Goal: Task Accomplishment & Management: Manage account settings

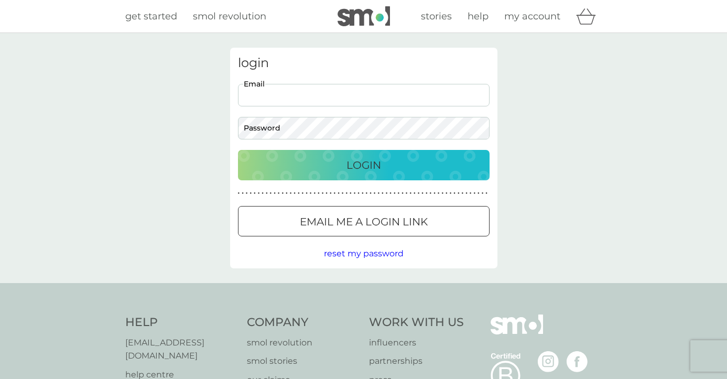
type input "[PERSON_NAME][EMAIL_ADDRESS][PERSON_NAME][DOMAIN_NAME]"
click at [363, 165] on button "Login" at bounding box center [364, 165] width 252 height 30
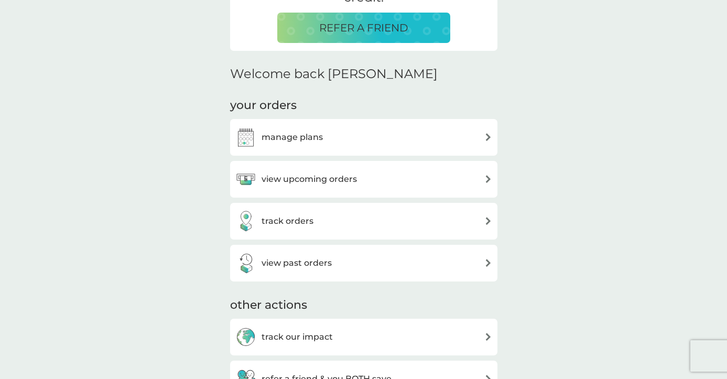
scroll to position [259, 0]
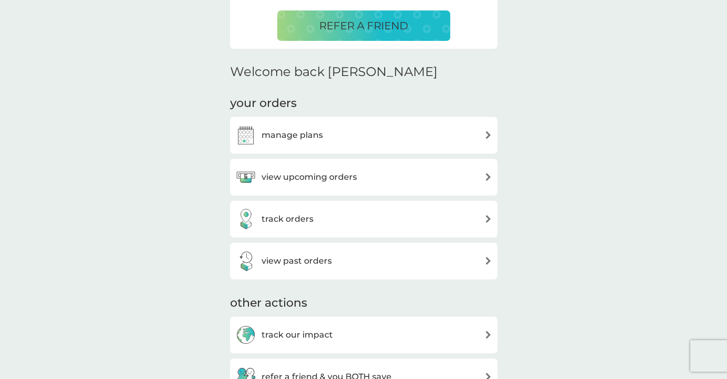
click at [378, 176] on div "view upcoming orders" at bounding box center [363, 177] width 257 height 21
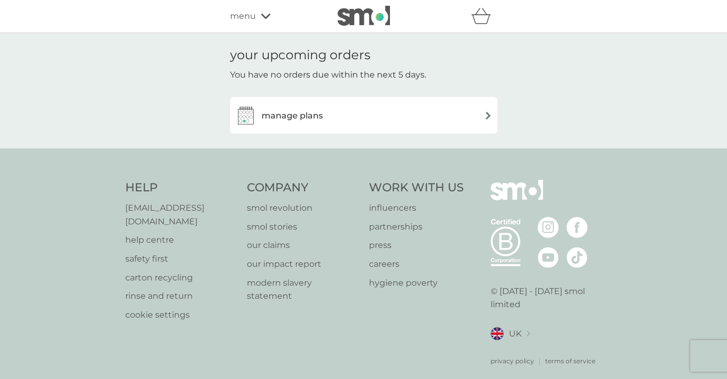
click at [287, 118] on h3 "manage plans" at bounding box center [291, 116] width 61 height 14
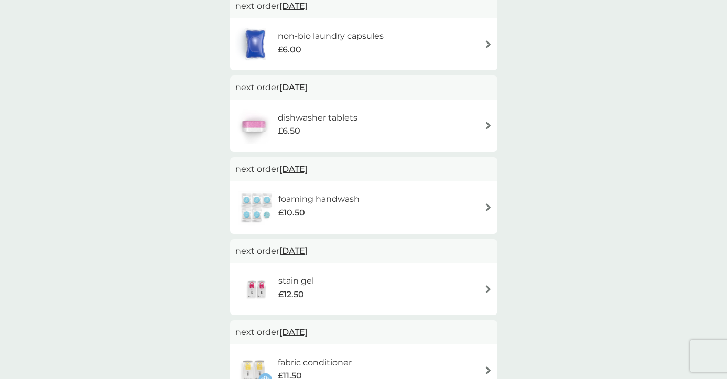
scroll to position [269, 0]
click at [488, 205] on img at bounding box center [488, 207] width 8 height 8
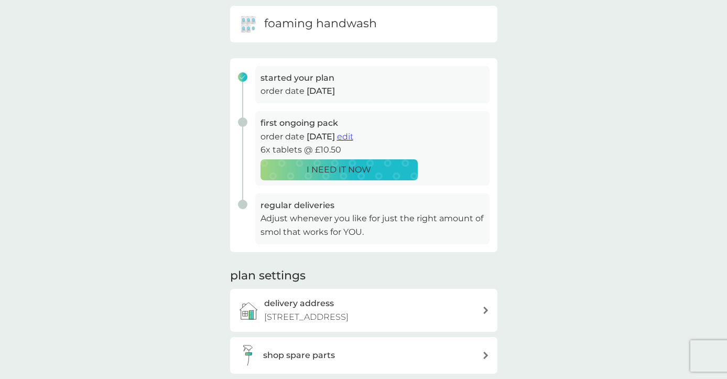
scroll to position [104, 0]
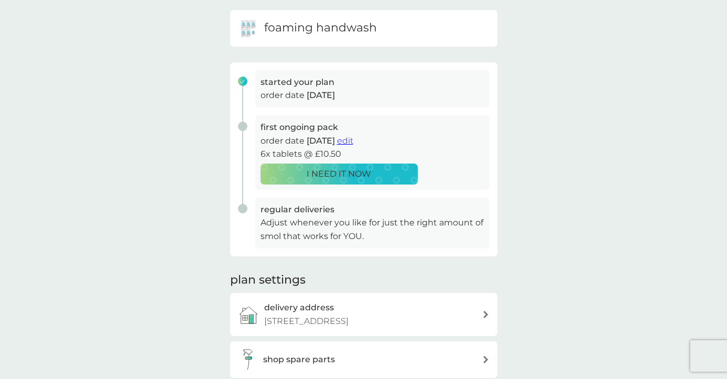
click at [397, 218] on p "Adjust whenever you like for just the right amount of smol that works for YOU." at bounding box center [372, 229] width 224 height 27
click at [353, 139] on span "edit" at bounding box center [345, 141] width 16 height 10
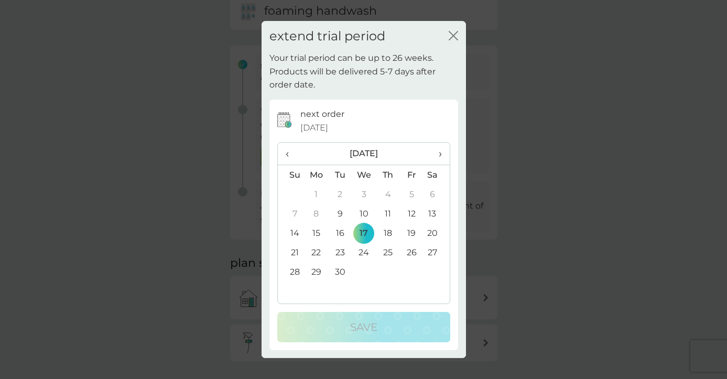
scroll to position [123, 0]
click at [441, 154] on span "›" at bounding box center [436, 154] width 10 height 22
click at [411, 249] on td "24" at bounding box center [411, 252] width 24 height 19
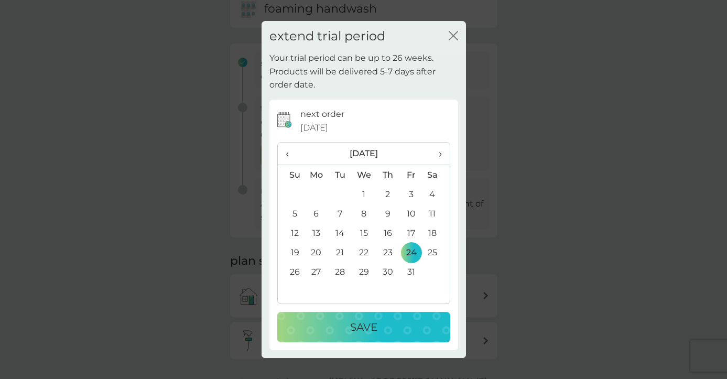
click at [380, 324] on div "Save" at bounding box center [364, 327] width 152 height 17
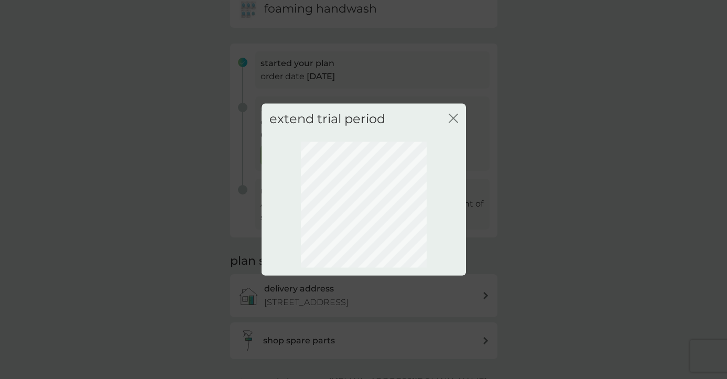
click at [453, 116] on icon "close" at bounding box center [453, 117] width 9 height 9
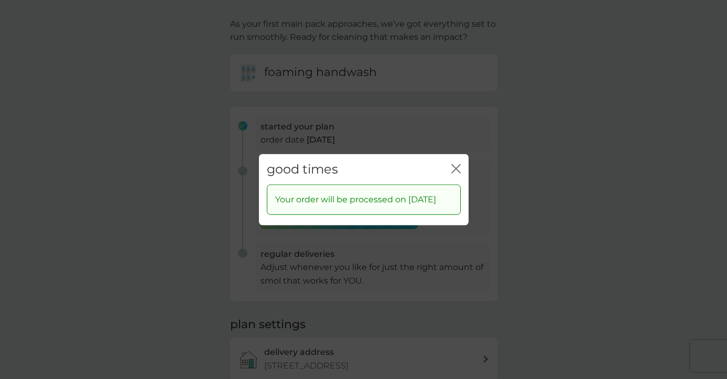
click at [457, 163] on icon "close" at bounding box center [455, 167] width 9 height 9
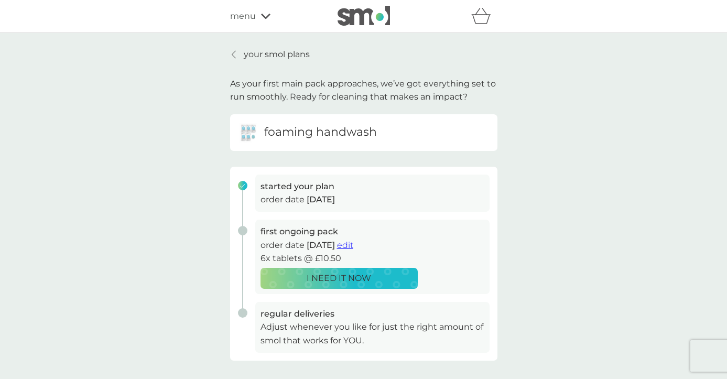
scroll to position [0, 0]
click at [277, 54] on p "your smol plans" at bounding box center [277, 55] width 66 height 14
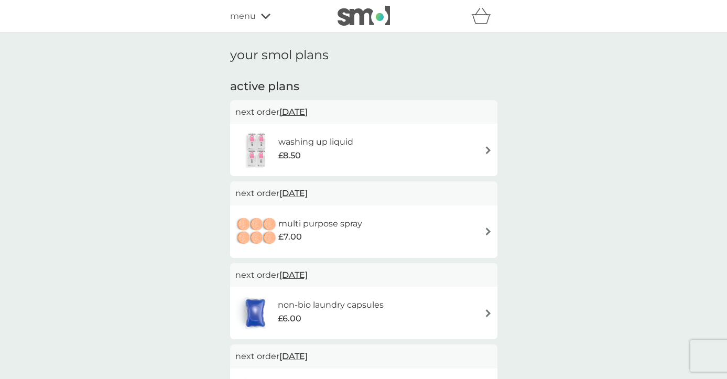
click at [488, 149] on img at bounding box center [488, 150] width 8 height 8
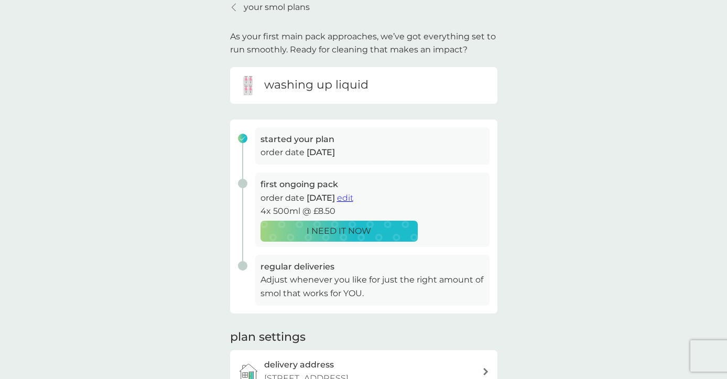
scroll to position [43, 0]
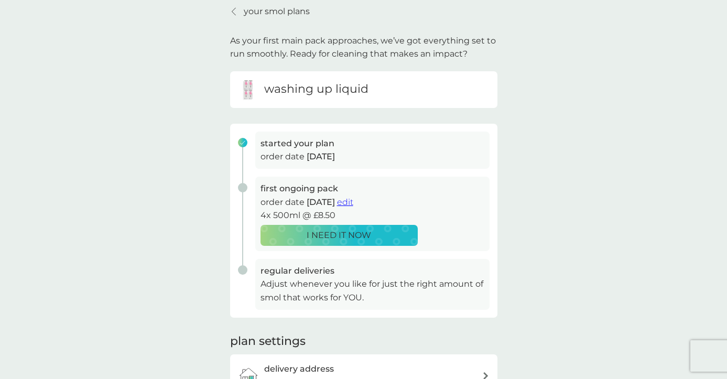
click at [353, 201] on span "edit" at bounding box center [345, 202] width 16 height 10
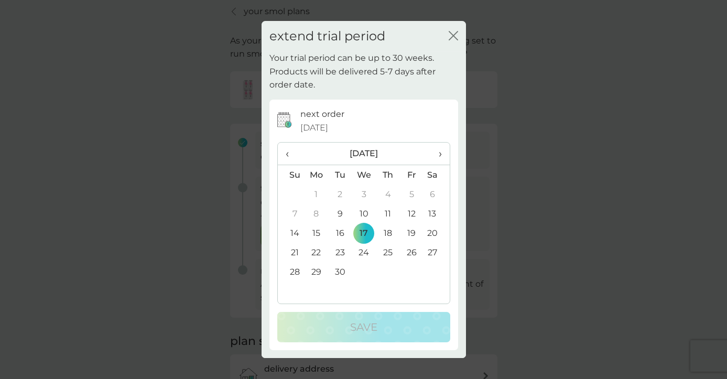
click at [440, 154] on span "›" at bounding box center [436, 154] width 10 height 22
click at [388, 268] on td "30" at bounding box center [388, 271] width 24 height 19
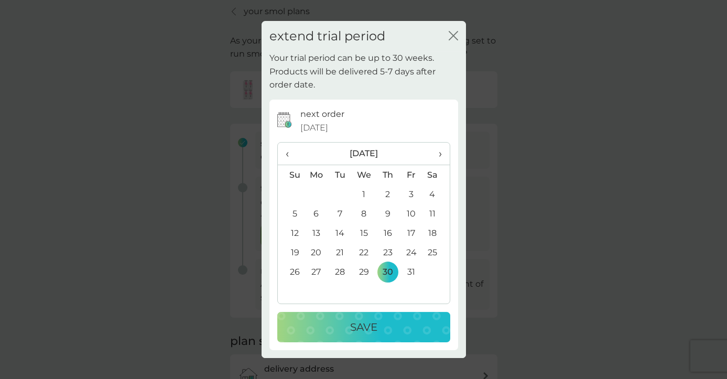
click at [374, 324] on p "Save" at bounding box center [363, 327] width 27 height 17
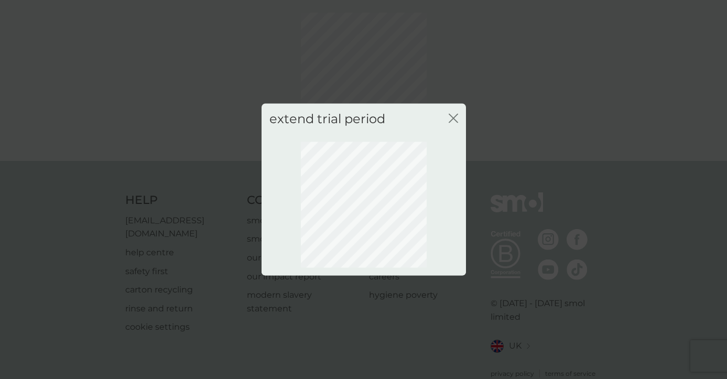
click at [454, 117] on icon "close" at bounding box center [455, 118] width 4 height 8
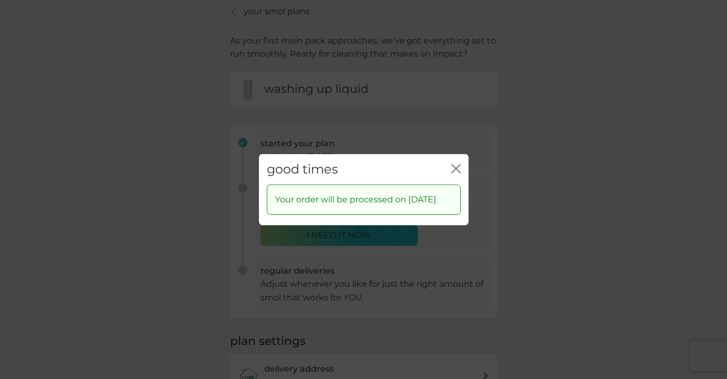
click at [454, 164] on icon "close" at bounding box center [454, 168] width 4 height 8
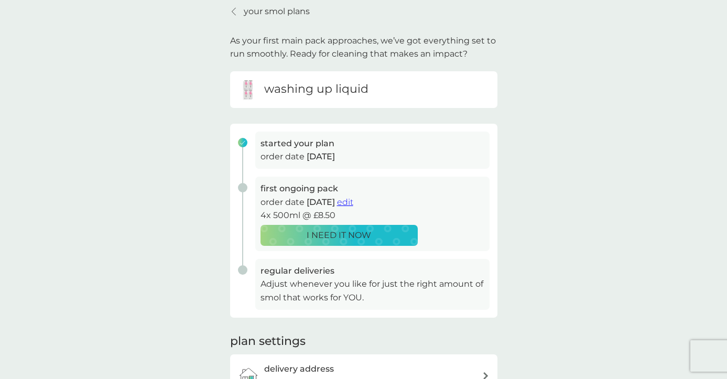
click at [251, 12] on p "your smol plans" at bounding box center [277, 12] width 66 height 14
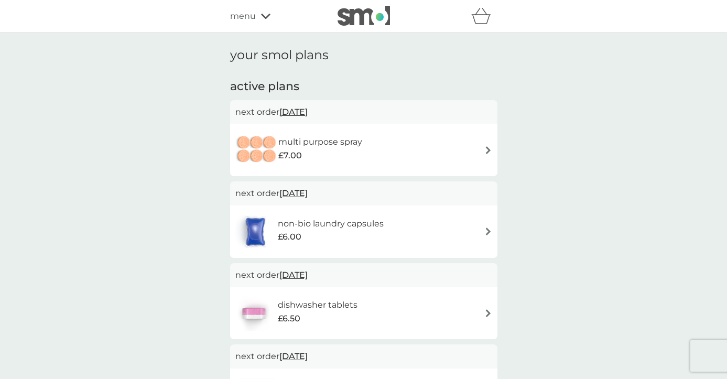
click at [487, 147] on img at bounding box center [488, 150] width 8 height 8
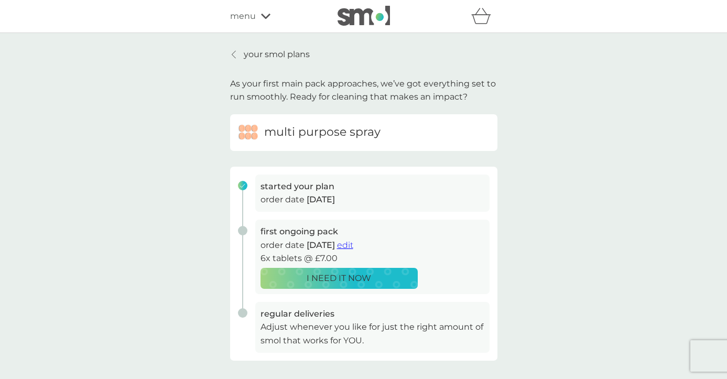
click at [353, 245] on span "edit" at bounding box center [345, 245] width 16 height 10
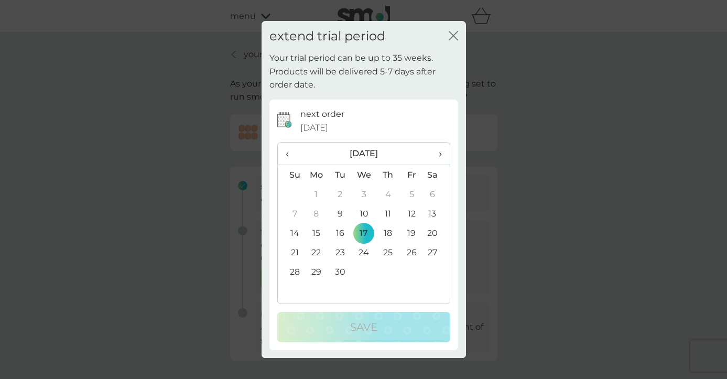
click at [441, 152] on span "›" at bounding box center [436, 154] width 10 height 22
click at [387, 267] on td "30" at bounding box center [388, 271] width 24 height 19
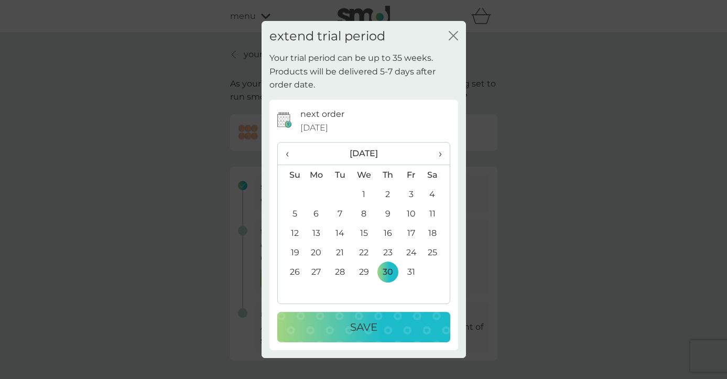
click at [387, 320] on div "Save" at bounding box center [364, 327] width 152 height 17
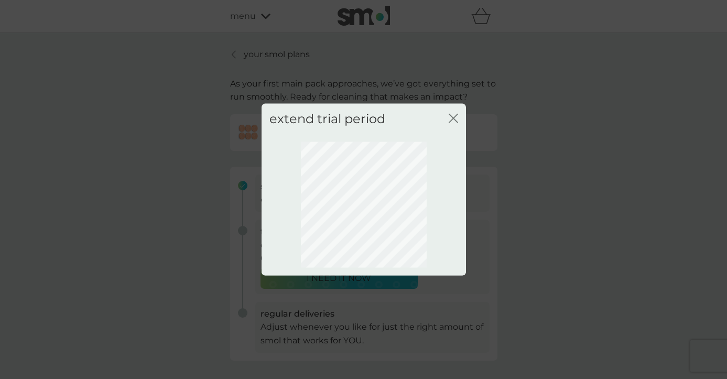
click at [452, 119] on icon "close" at bounding box center [451, 118] width 4 height 8
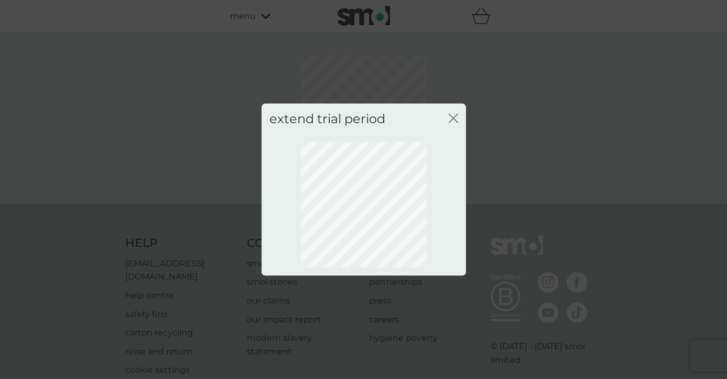
click at [452, 117] on icon "close" at bounding box center [451, 118] width 4 height 8
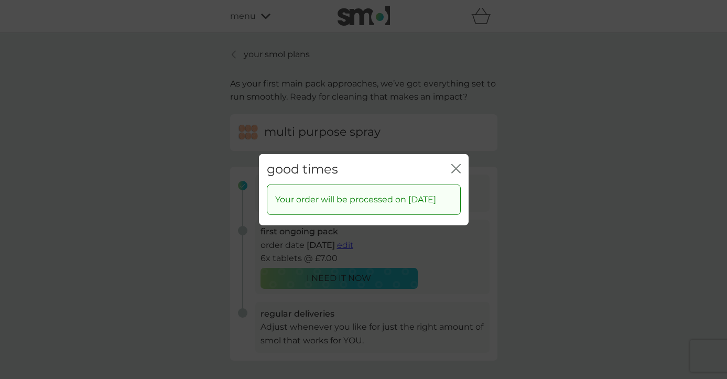
click at [457, 164] on icon "close" at bounding box center [458, 168] width 4 height 8
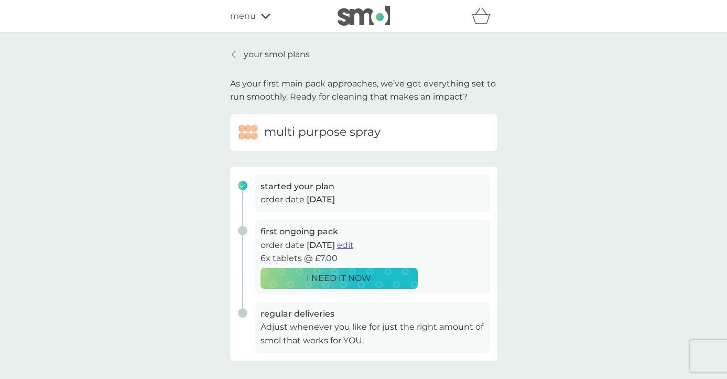
click at [269, 55] on p "your smol plans" at bounding box center [277, 55] width 66 height 14
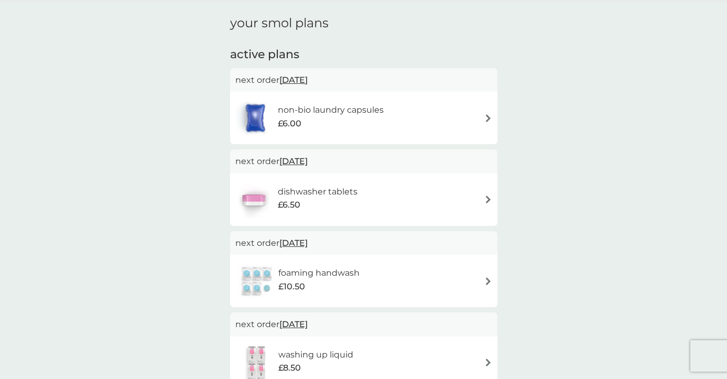
scroll to position [32, 0]
click at [487, 116] on img at bounding box center [488, 118] width 8 height 8
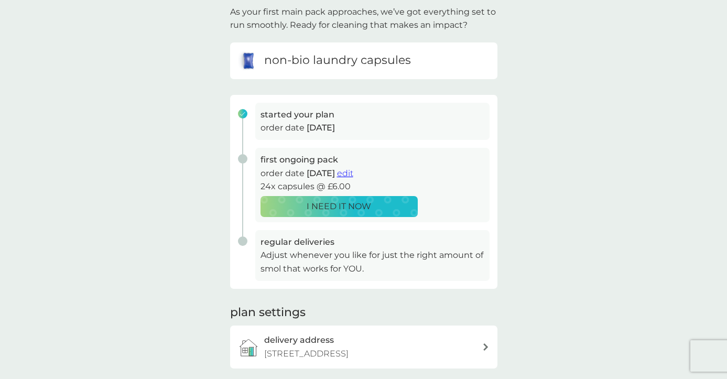
scroll to position [77, 0]
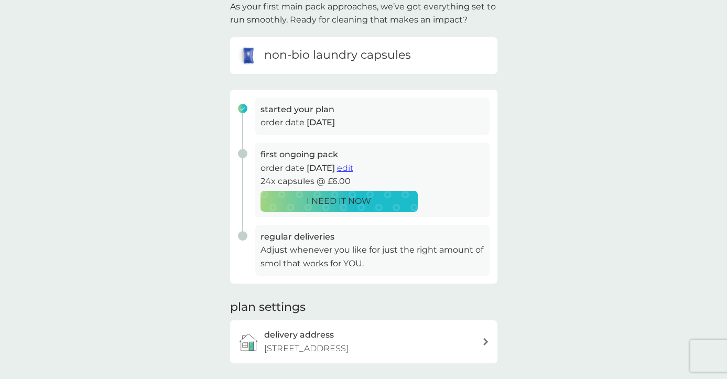
click at [353, 168] on span "edit" at bounding box center [345, 168] width 16 height 10
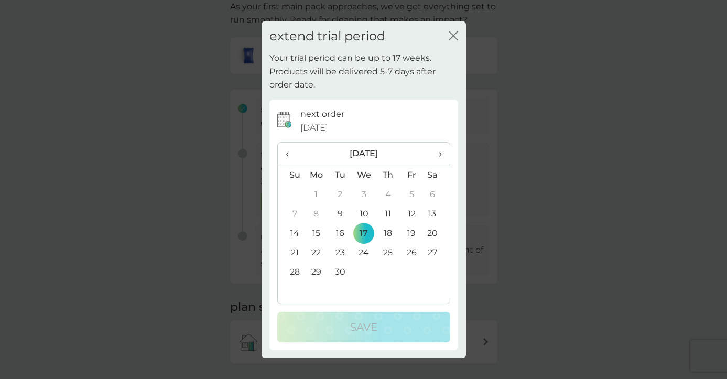
click at [439, 152] on span "›" at bounding box center [436, 154] width 10 height 22
click at [389, 271] on td "30" at bounding box center [388, 271] width 24 height 19
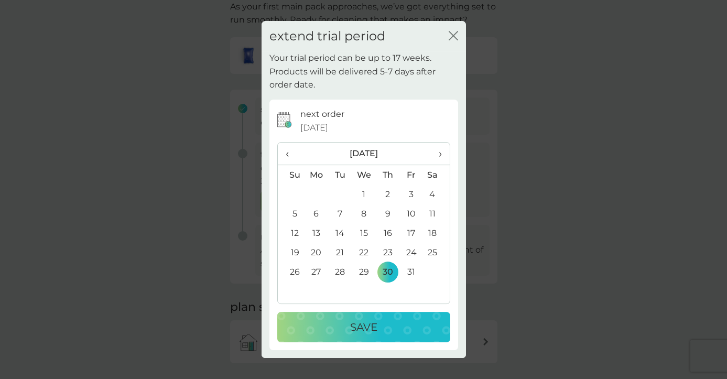
click at [380, 320] on div "Save" at bounding box center [364, 327] width 152 height 17
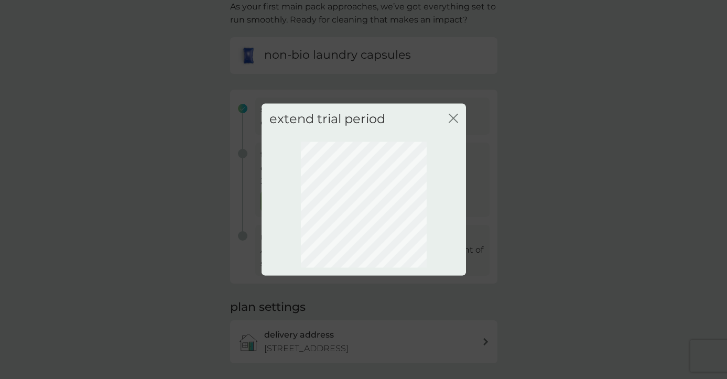
click at [453, 117] on icon "close" at bounding box center [451, 118] width 4 height 8
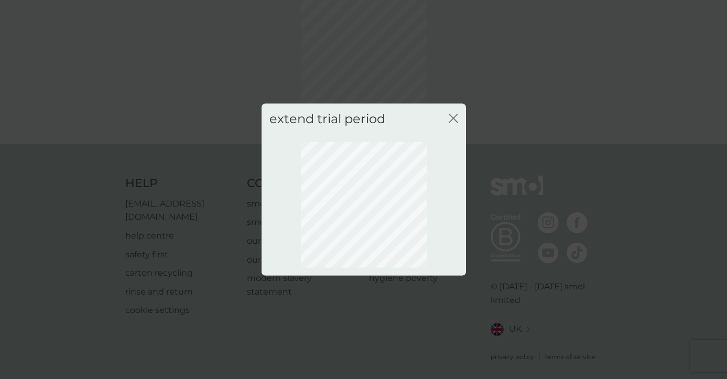
click at [451, 113] on div "close" at bounding box center [453, 118] width 9 height 15
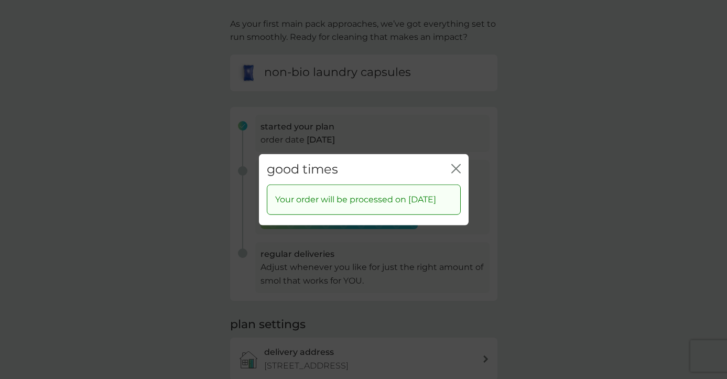
click at [455, 163] on icon "close" at bounding box center [455, 167] width 9 height 9
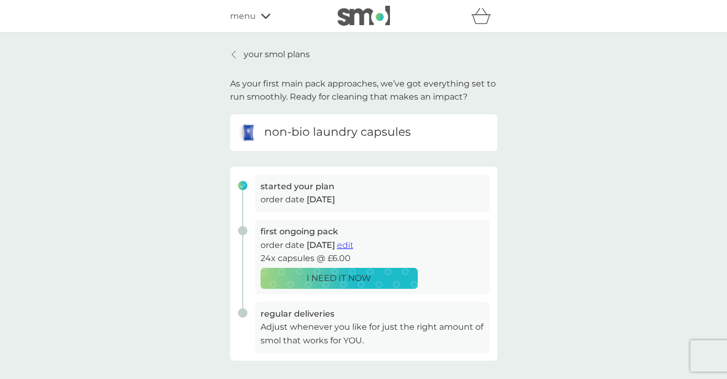
scroll to position [0, 0]
click at [282, 57] on p "your smol plans" at bounding box center [277, 55] width 66 height 14
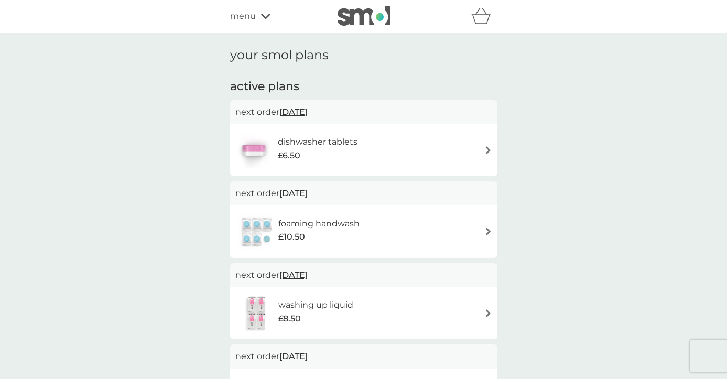
click at [490, 148] on img at bounding box center [488, 150] width 8 height 8
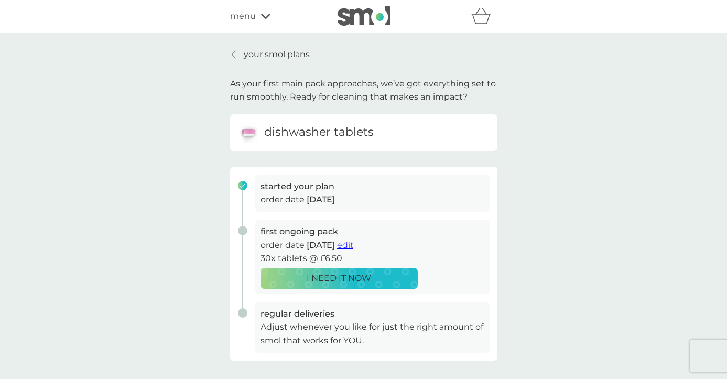
click at [353, 243] on span "edit" at bounding box center [345, 245] width 16 height 10
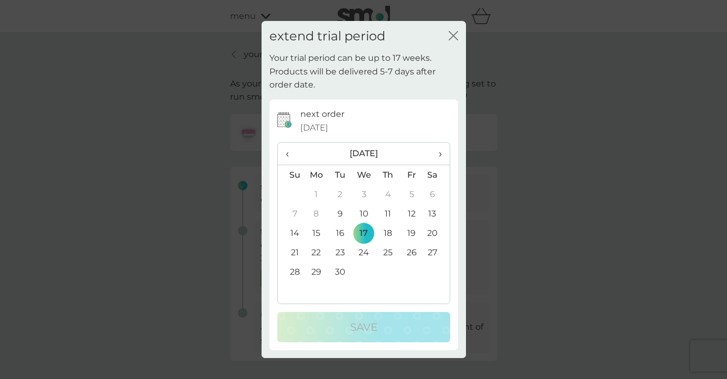
click at [441, 151] on span "›" at bounding box center [436, 154] width 10 height 22
click at [389, 268] on td "30" at bounding box center [388, 271] width 24 height 19
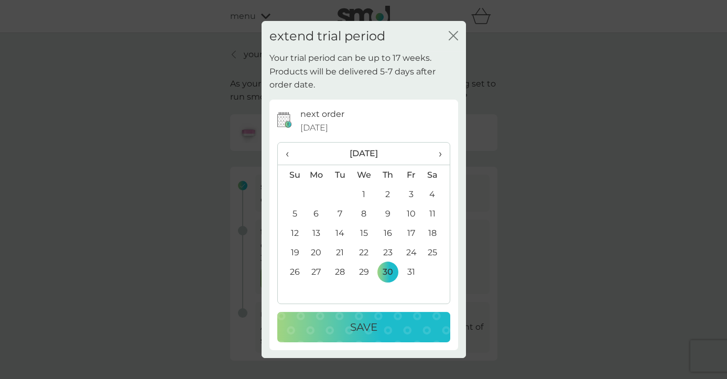
click at [384, 325] on div "Save" at bounding box center [364, 327] width 152 height 17
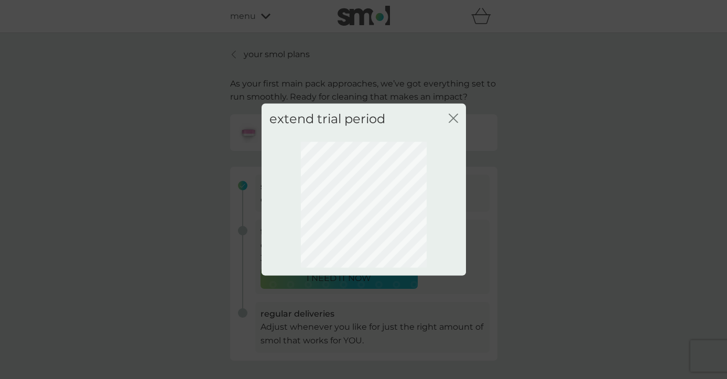
click at [453, 116] on icon "close" at bounding box center [453, 117] width 9 height 9
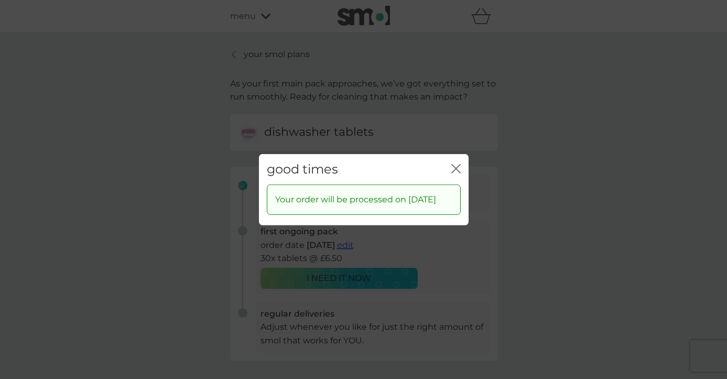
click at [457, 164] on icon "close" at bounding box center [458, 168] width 4 height 8
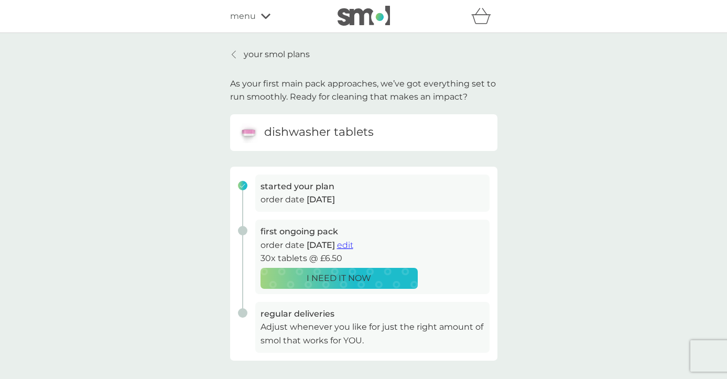
click at [272, 53] on p "your smol plans" at bounding box center [277, 55] width 66 height 14
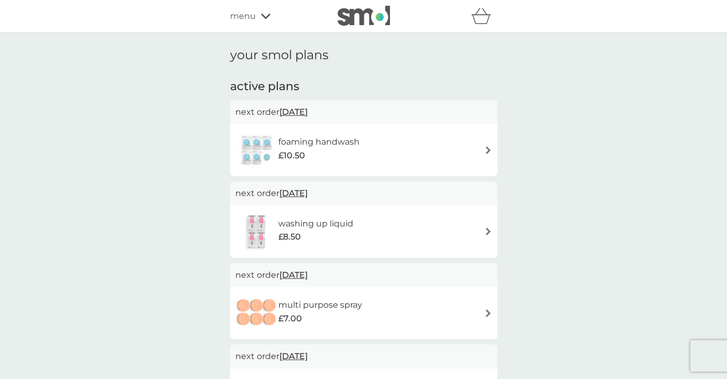
click at [488, 150] on img at bounding box center [488, 150] width 8 height 8
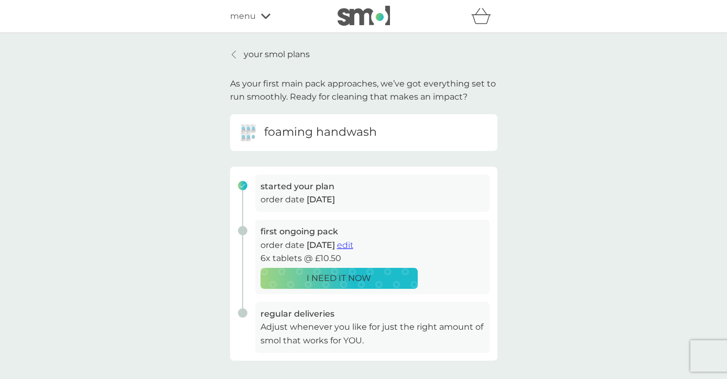
click at [353, 242] on span "edit" at bounding box center [345, 245] width 16 height 10
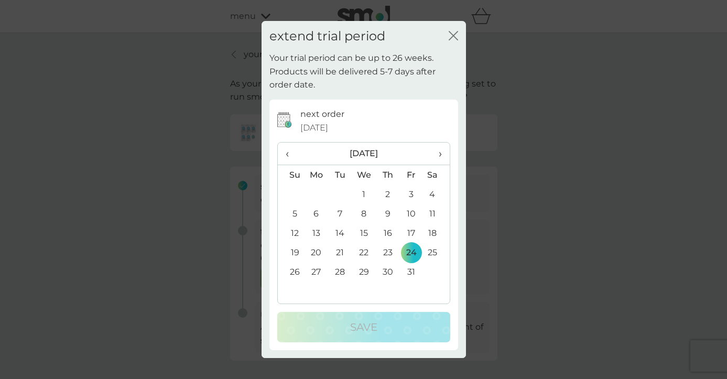
click at [387, 268] on td "30" at bounding box center [388, 271] width 24 height 19
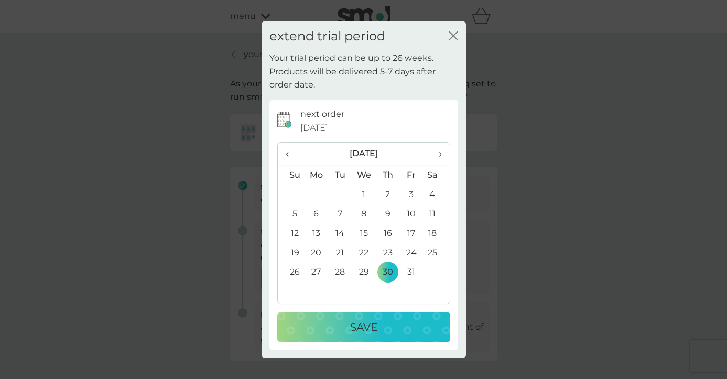
click at [394, 326] on div "Save" at bounding box center [364, 327] width 152 height 17
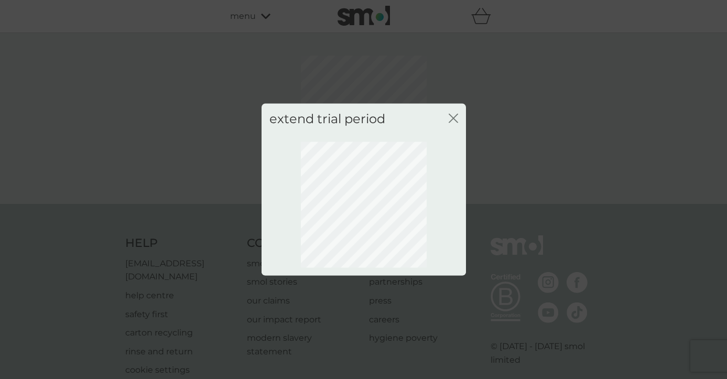
click at [453, 117] on icon "close" at bounding box center [451, 118] width 4 height 8
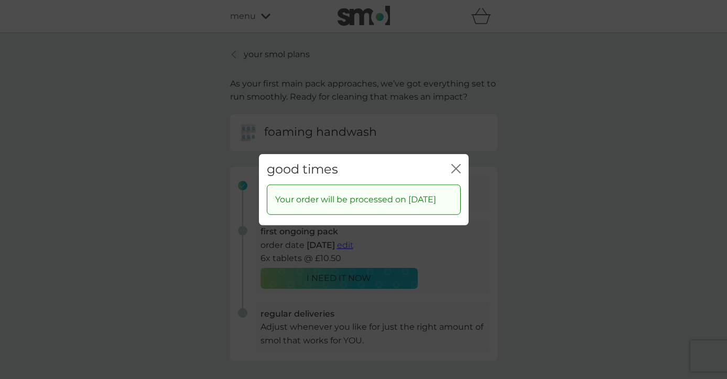
click at [457, 163] on icon "close" at bounding box center [455, 167] width 9 height 9
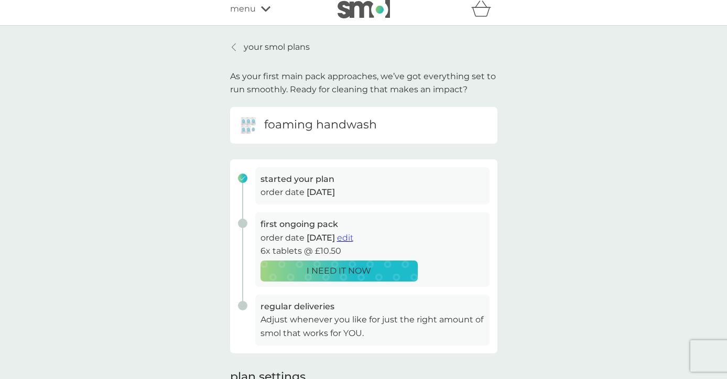
scroll to position [8, 0]
click at [300, 48] on p "your smol plans" at bounding box center [277, 47] width 66 height 14
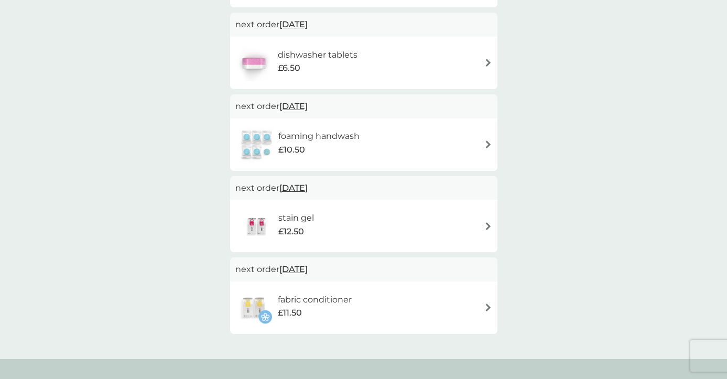
scroll to position [337, 0]
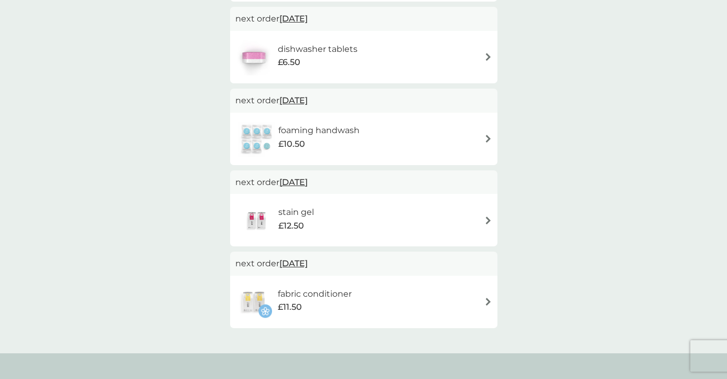
click at [485, 298] on img at bounding box center [488, 302] width 8 height 8
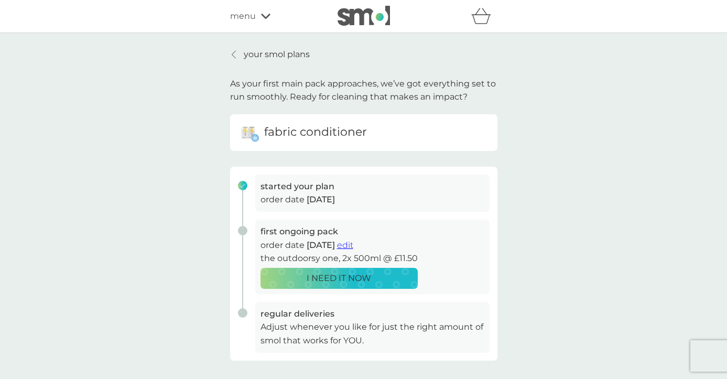
click at [353, 242] on span "edit" at bounding box center [345, 245] width 16 height 10
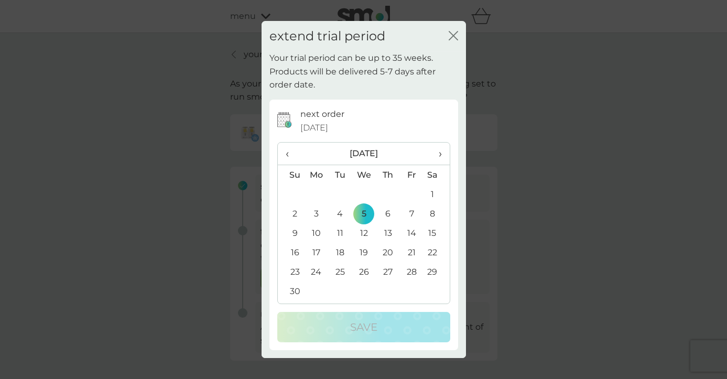
click at [439, 152] on span "›" at bounding box center [436, 154] width 10 height 22
click at [411, 192] on td "5" at bounding box center [412, 193] width 24 height 19
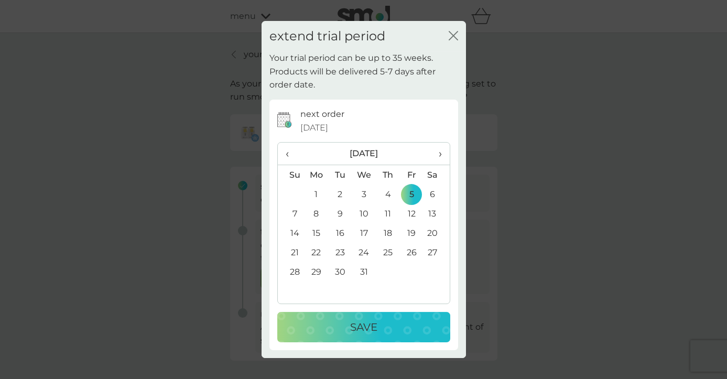
click at [366, 326] on p "Save" at bounding box center [363, 327] width 27 height 17
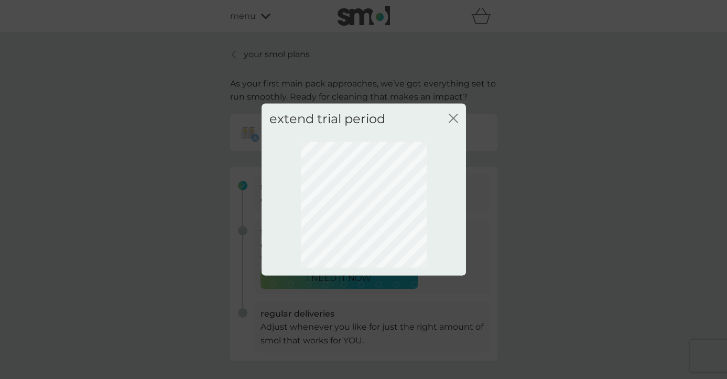
click at [451, 117] on icon "close" at bounding box center [453, 117] width 9 height 9
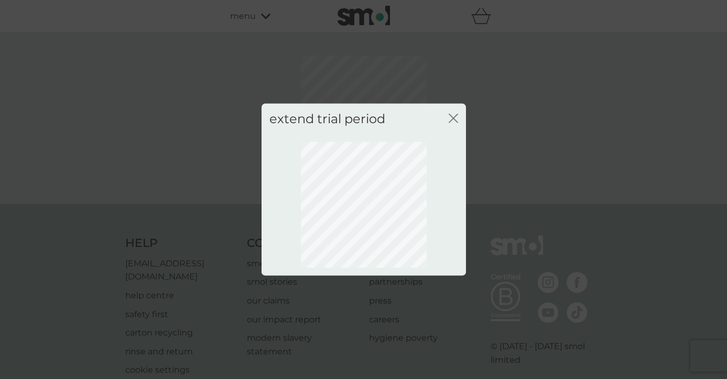
click at [454, 116] on icon "close" at bounding box center [453, 117] width 9 height 9
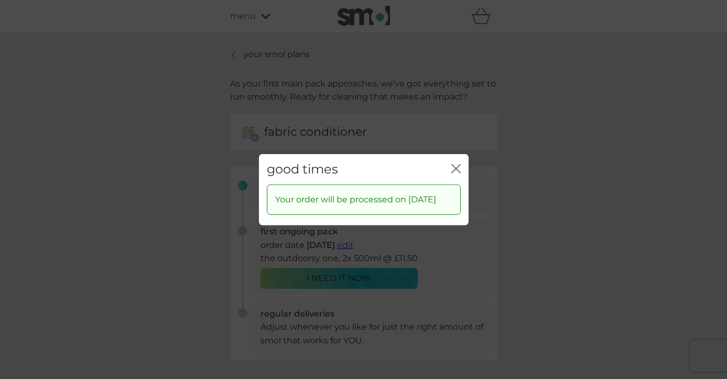
click at [454, 163] on icon "close" at bounding box center [455, 167] width 9 height 9
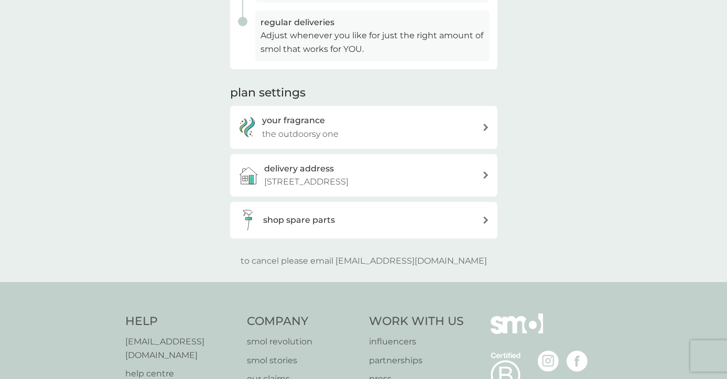
scroll to position [296, 0]
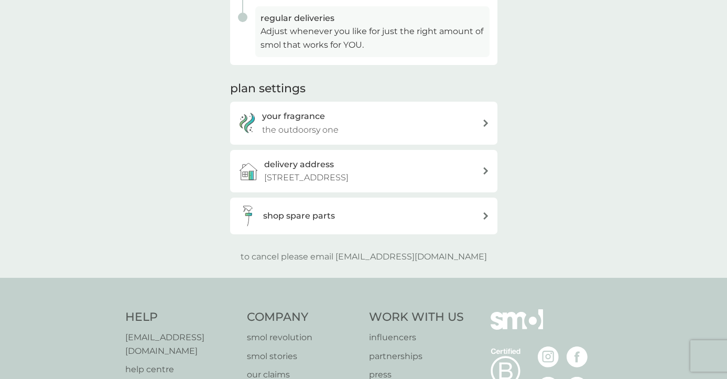
click at [485, 119] on icon at bounding box center [485, 122] width 5 height 7
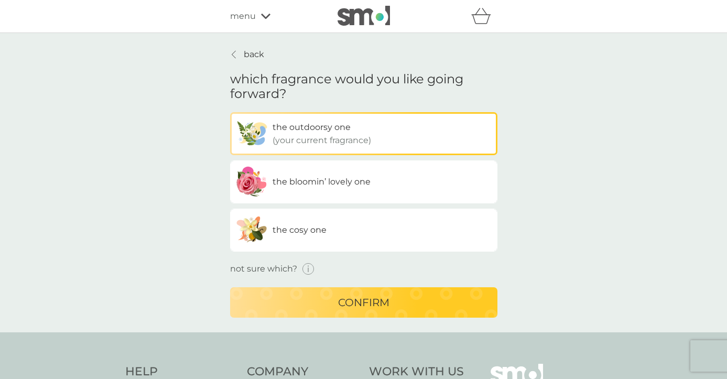
click at [337, 183] on span "the bloomin’ lovely one" at bounding box center [321, 182] width 98 height 10
click at [230, 112] on input "the bloomin’ lovely one" at bounding box center [230, 112] width 0 height 0
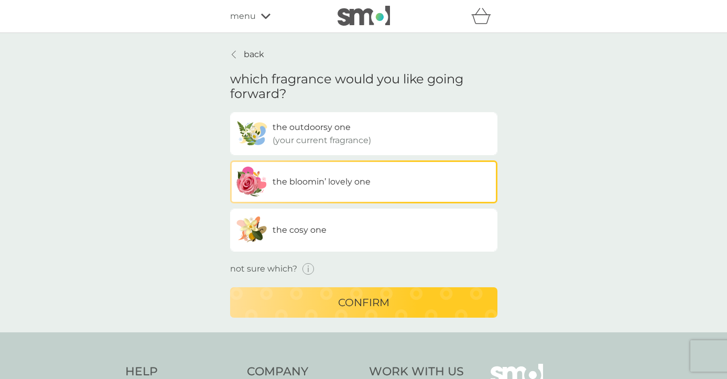
click at [358, 308] on p "confirm" at bounding box center [363, 302] width 51 height 17
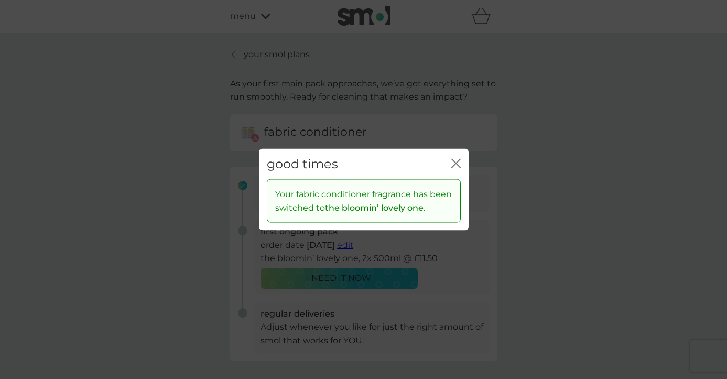
click at [456, 162] on icon "close" at bounding box center [455, 162] width 9 height 9
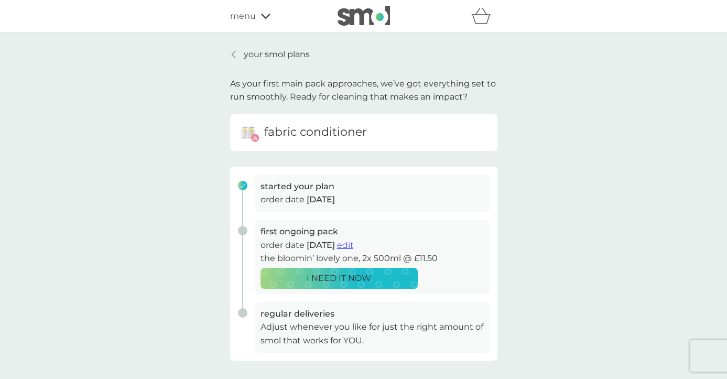
click at [252, 53] on p "your smol plans" at bounding box center [277, 55] width 66 height 14
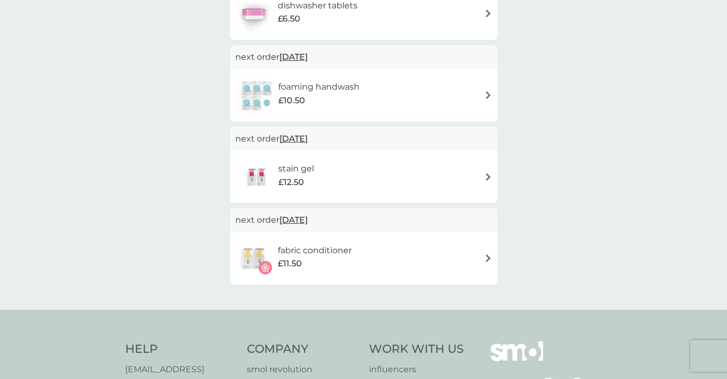
scroll to position [382, 0]
click at [489, 172] on img at bounding box center [488, 176] width 8 height 8
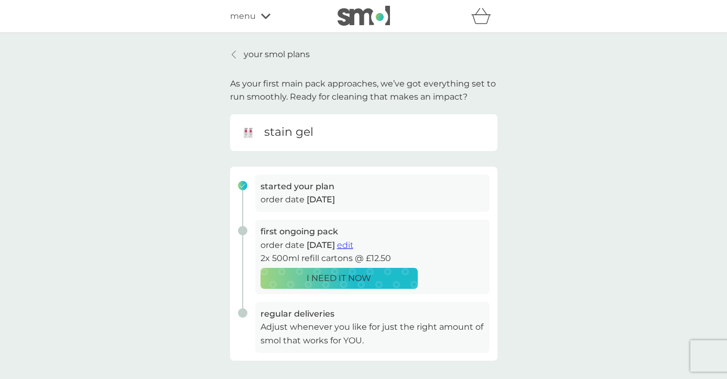
click at [353, 244] on span "edit" at bounding box center [345, 245] width 16 height 10
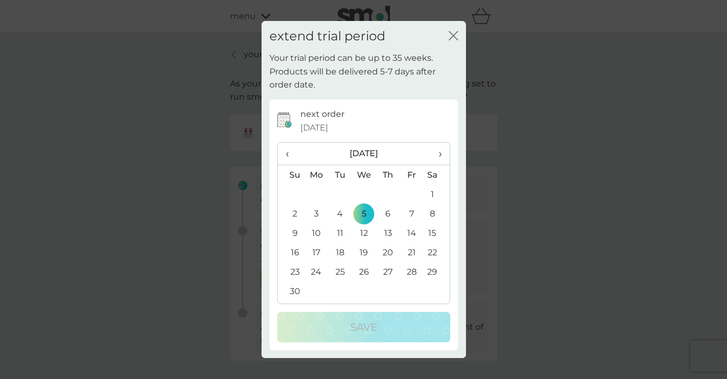
click at [441, 150] on span "›" at bounding box center [436, 154] width 10 height 22
click at [411, 193] on td "5" at bounding box center [412, 193] width 24 height 19
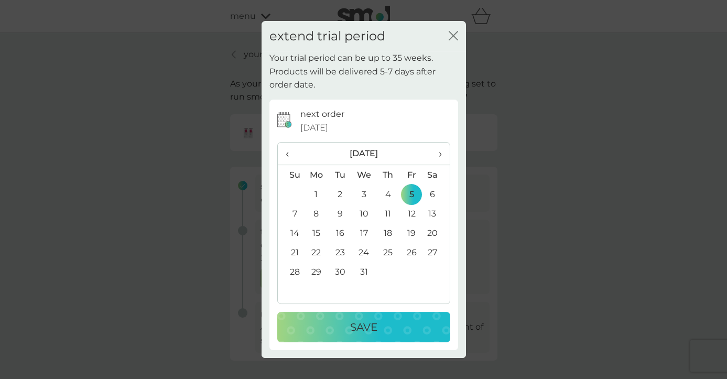
click at [382, 329] on div "Save" at bounding box center [364, 327] width 152 height 17
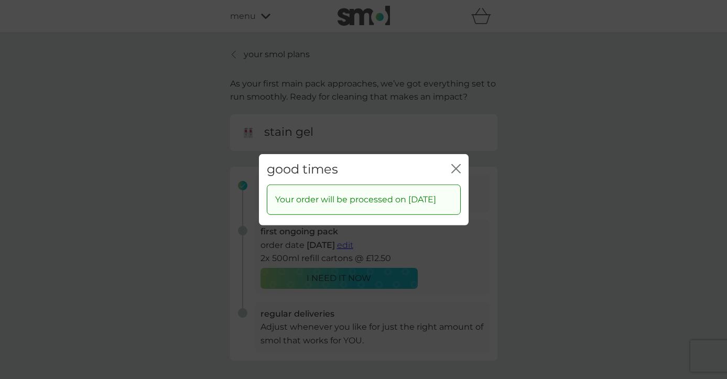
click at [454, 164] on icon "close" at bounding box center [454, 168] width 4 height 8
